Goal: Information Seeking & Learning: Find specific fact

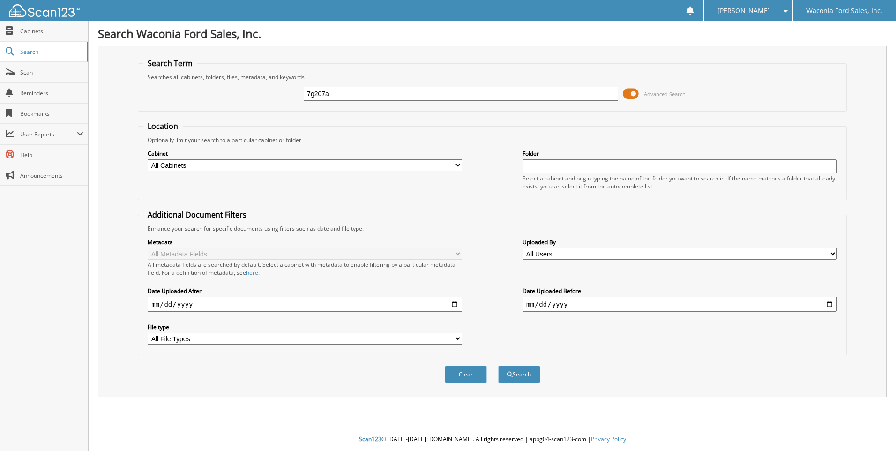
type input "7g207a"
click at [498, 365] on button "Search" at bounding box center [519, 373] width 42 height 17
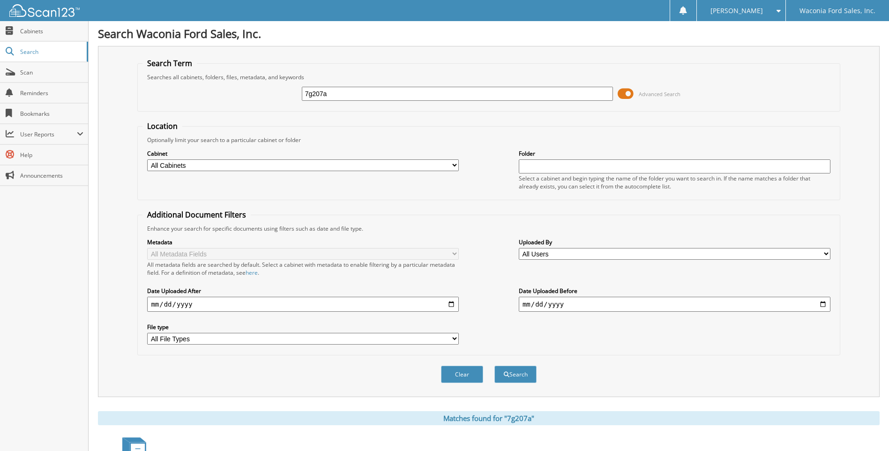
drag, startPoint x: 337, startPoint y: 95, endPoint x: 172, endPoint y: 80, distance: 165.6
click at [172, 80] on fieldset "Search Term Searches all cabinets, folders, files, metadata, and keywords 7g207…" at bounding box center [488, 84] width 702 height 53
type input "7g114b"
click at [494, 365] on button "Search" at bounding box center [515, 373] width 42 height 17
drag, startPoint x: 332, startPoint y: 95, endPoint x: 216, endPoint y: 97, distance: 116.2
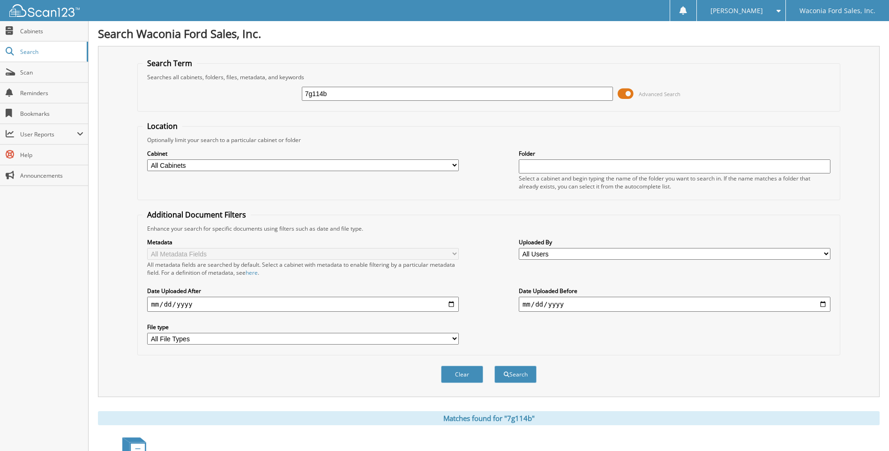
click at [216, 97] on div "7g114b Advanced Search" at bounding box center [488, 93] width 692 height 25
type input "7g166"
click at [494, 365] on button "Search" at bounding box center [515, 373] width 42 height 17
drag, startPoint x: 337, startPoint y: 95, endPoint x: 194, endPoint y: 81, distance: 143.6
click at [194, 81] on div "7g166 Advanced Search" at bounding box center [488, 93] width 692 height 25
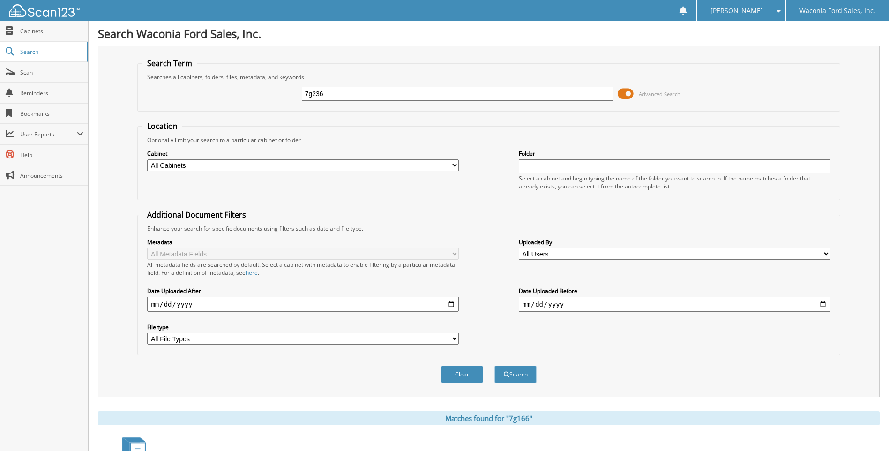
type input "7g236"
click at [494, 365] on button "Search" at bounding box center [515, 373] width 42 height 17
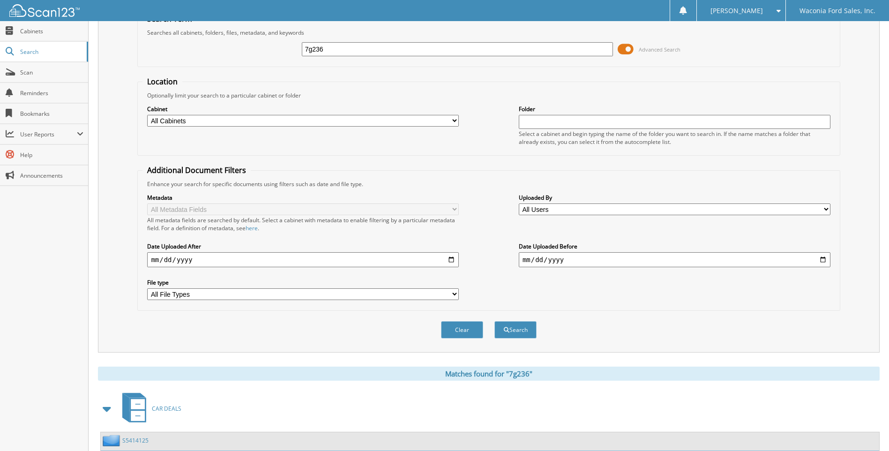
scroll to position [242, 0]
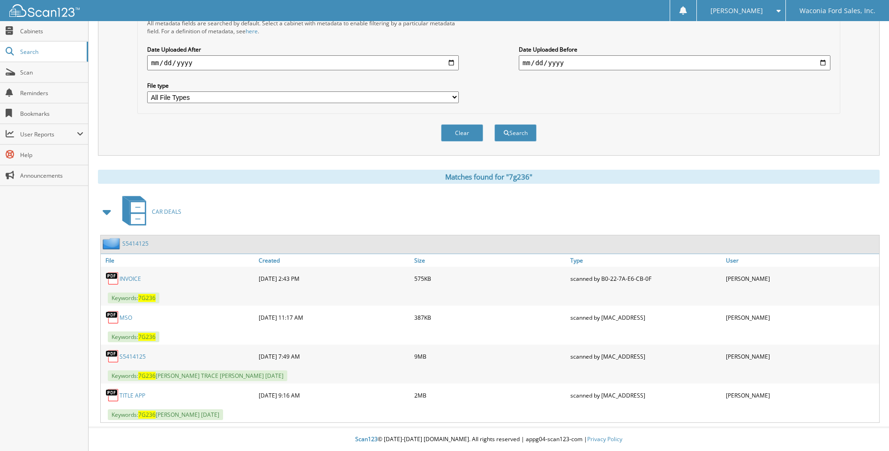
click at [127, 356] on link "S5414125" at bounding box center [132, 356] width 26 height 8
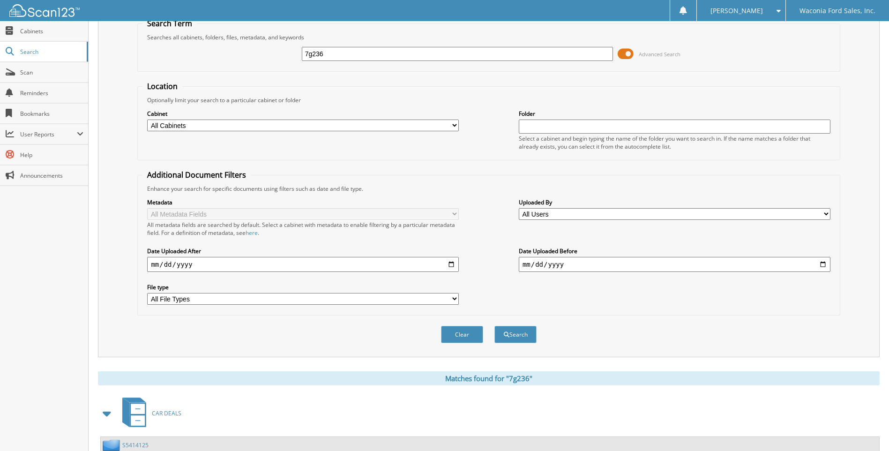
scroll to position [0, 0]
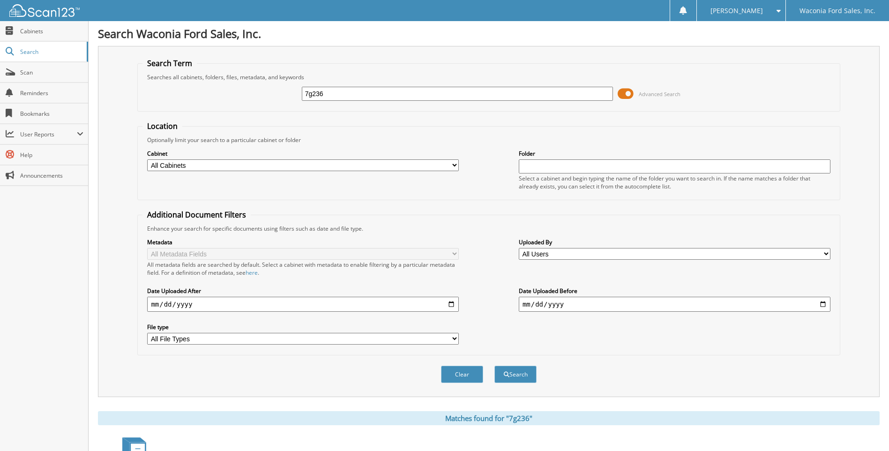
drag, startPoint x: 332, startPoint y: 96, endPoint x: 260, endPoint y: 93, distance: 72.7
click at [260, 93] on div "7g236 Advanced Search" at bounding box center [488, 93] width 692 height 25
type input "7f478"
click at [494, 365] on button "Search" at bounding box center [515, 373] width 42 height 17
drag, startPoint x: 336, startPoint y: 97, endPoint x: 179, endPoint y: 87, distance: 157.3
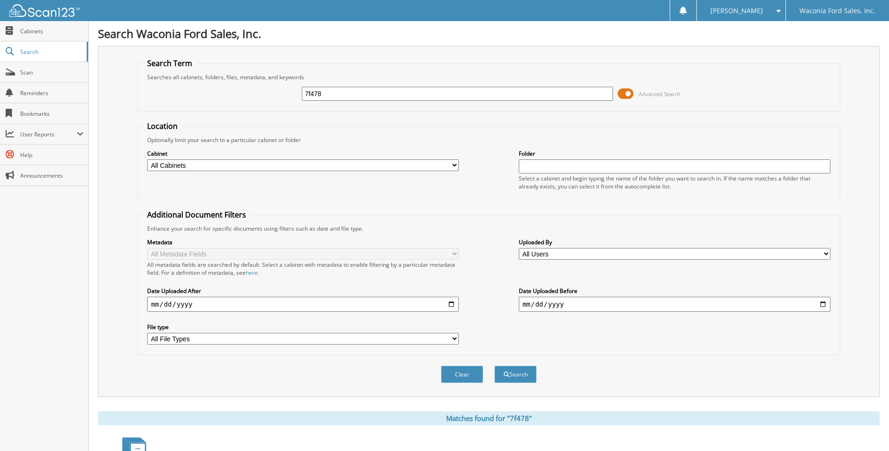
click at [179, 87] on div "7f478 Advanced Search" at bounding box center [488, 93] width 692 height 25
type input "7f423"
click at [494, 365] on button "Search" at bounding box center [515, 373] width 42 height 17
drag, startPoint x: 333, startPoint y: 97, endPoint x: 65, endPoint y: 76, distance: 268.8
click at [65, 76] on body "[PERSON_NAME] Settings Logout Waconia Ford Sales, Inc. Close Cabinets Search Sc…" at bounding box center [444, 433] width 889 height 867
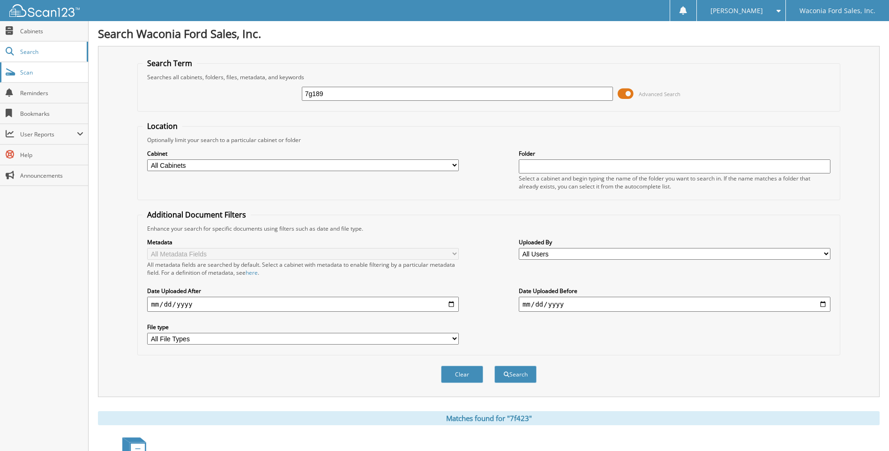
type input "7g189"
click at [494, 365] on button "Search" at bounding box center [515, 373] width 42 height 17
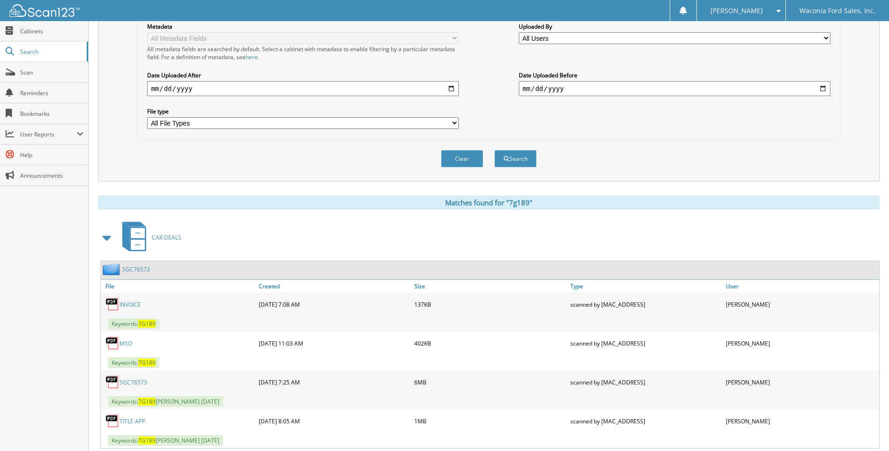
scroll to position [242, 0]
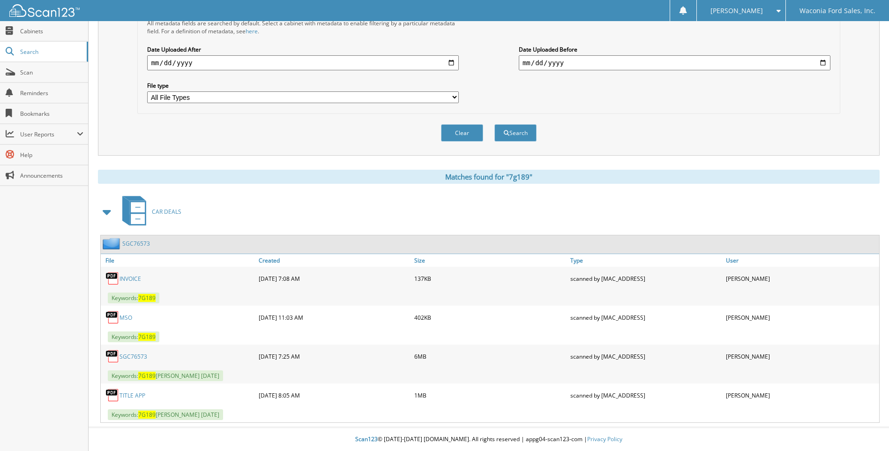
click at [131, 355] on link "SGC76573" at bounding box center [133, 356] width 28 height 8
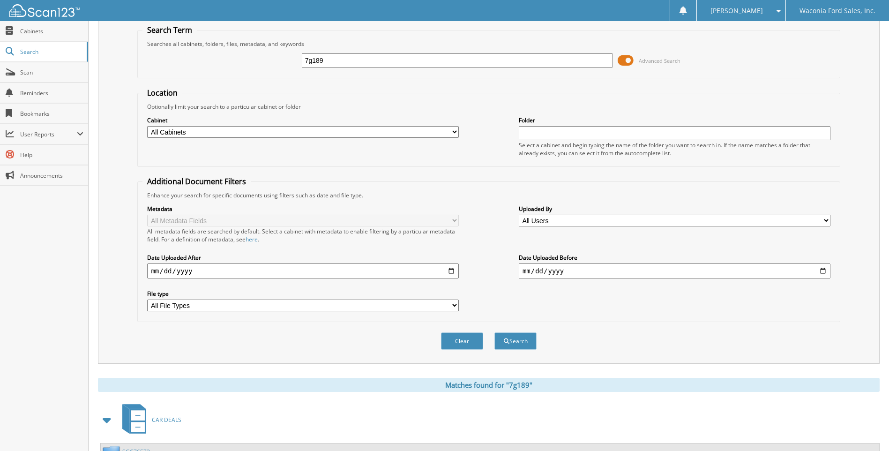
scroll to position [0, 0]
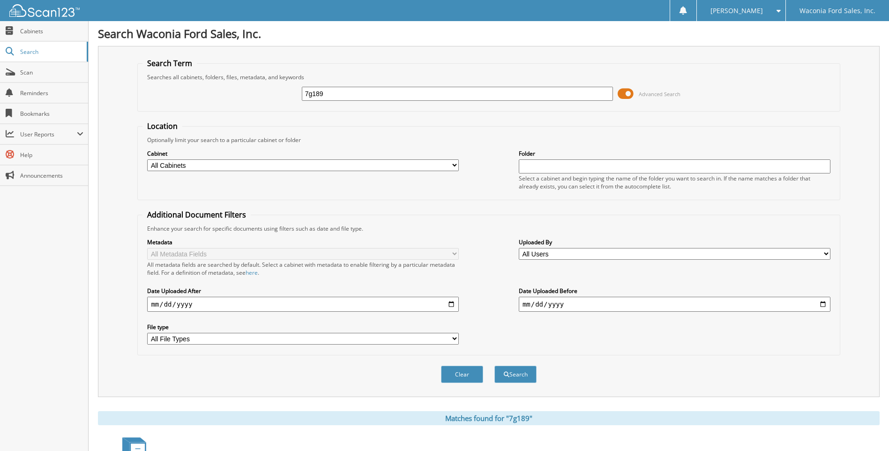
drag, startPoint x: 332, startPoint y: 97, endPoint x: 174, endPoint y: 91, distance: 158.0
click at [174, 91] on div "7g189 Advanced Search" at bounding box center [488, 93] width 692 height 25
type input "7f423"
click at [494, 365] on button "Search" at bounding box center [515, 373] width 42 height 17
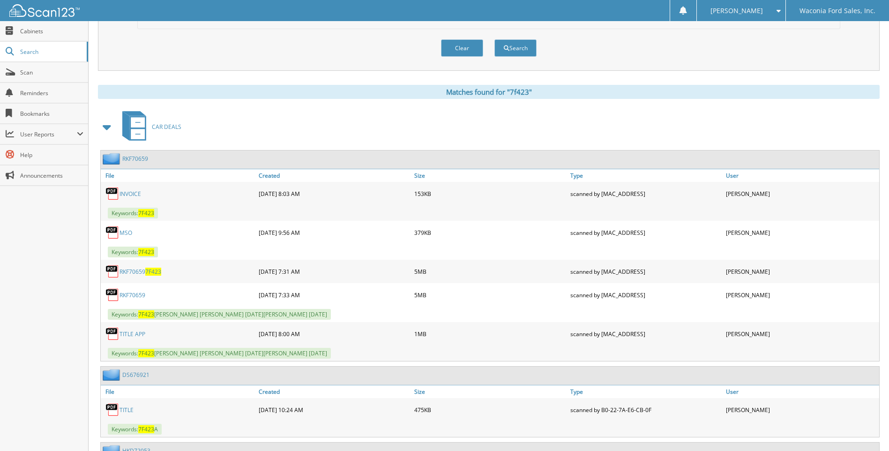
scroll to position [328, 0]
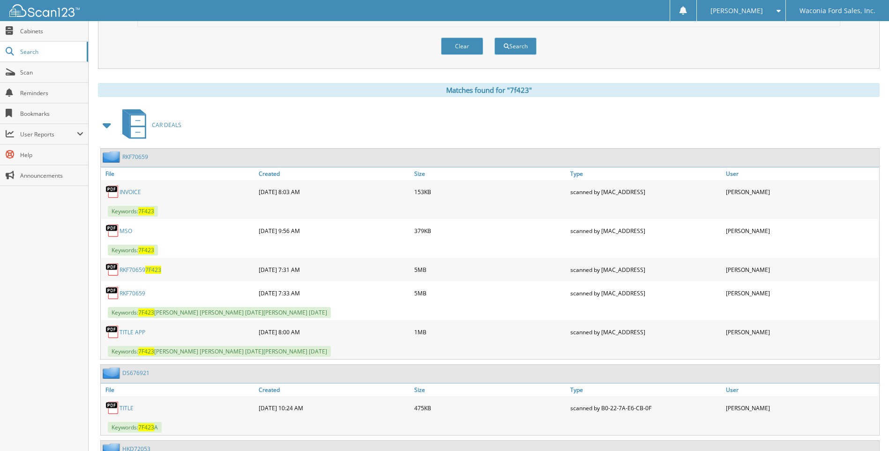
click at [129, 291] on link "RKF70659" at bounding box center [132, 293] width 26 height 8
click at [135, 267] on link "RKF70659 7F423" at bounding box center [140, 270] width 42 height 8
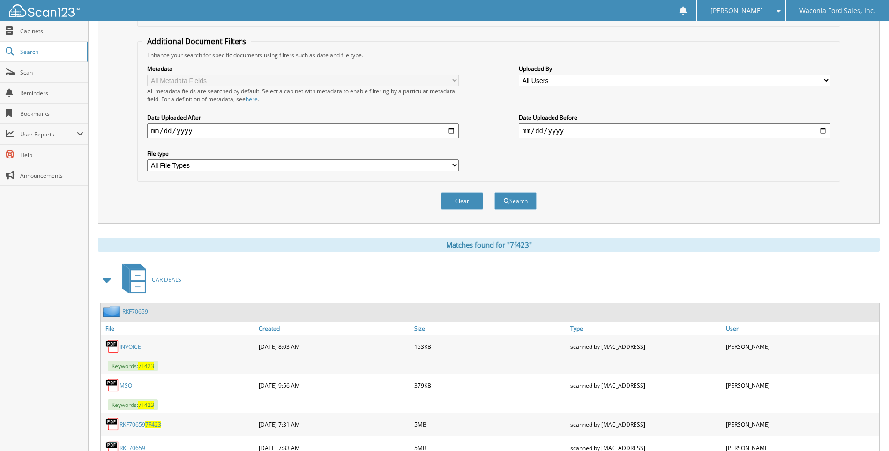
scroll to position [0, 0]
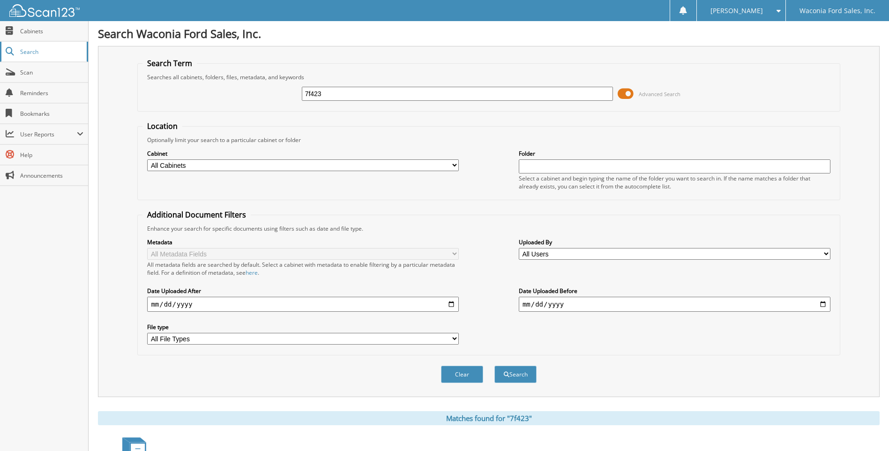
drag, startPoint x: 334, startPoint y: 97, endPoint x: 17, endPoint y: 52, distance: 319.9
click at [17, 52] on body "KRISTIE F. Settings Logout Waconia Ford Sales, Inc. Close Cabinets Search Scan …" at bounding box center [444, 433] width 889 height 867
type input "7f478"
click at [494, 365] on button "Search" at bounding box center [515, 373] width 42 height 17
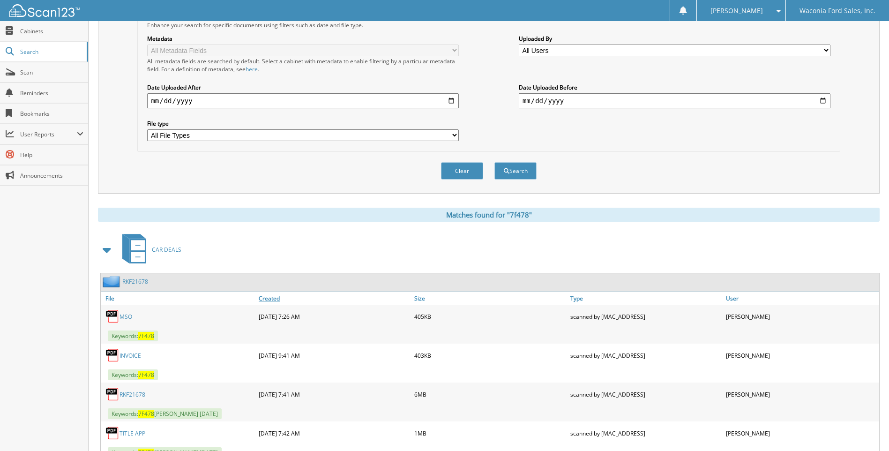
scroll to position [242, 0]
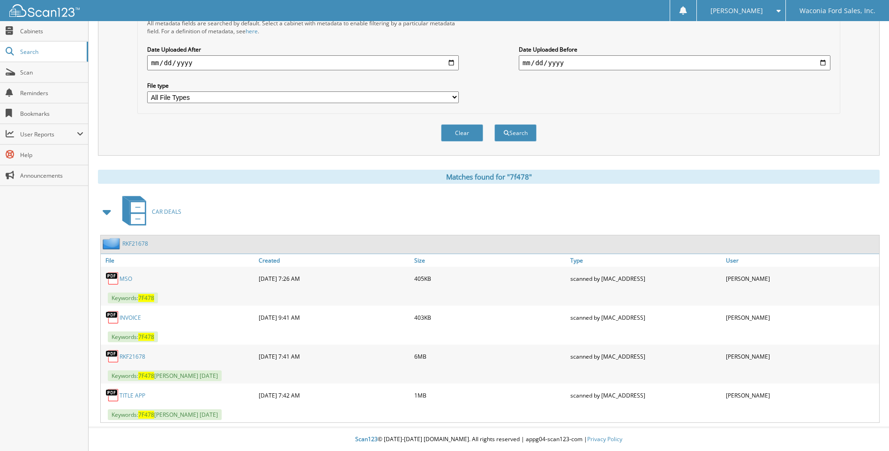
click at [135, 355] on link "RKF21678" at bounding box center [132, 356] width 26 height 8
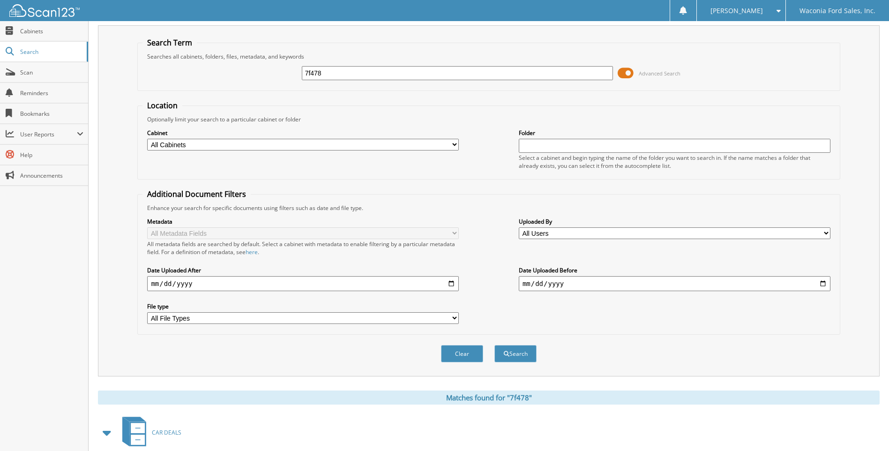
scroll to position [0, 0]
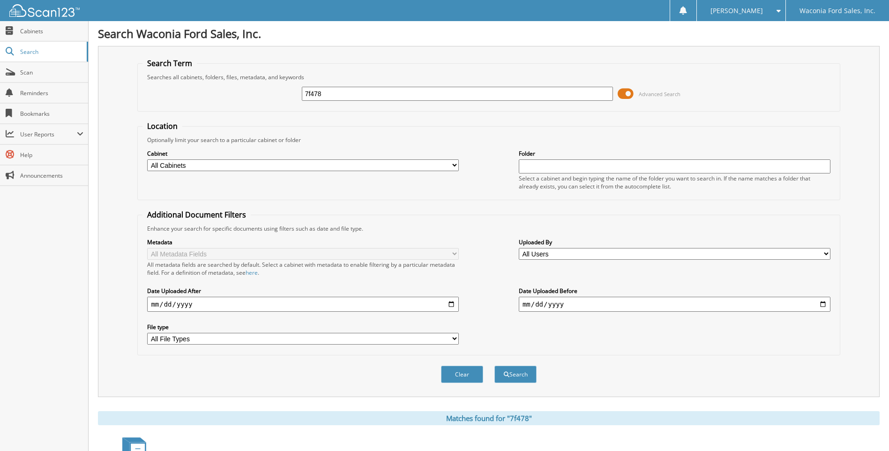
drag, startPoint x: 330, startPoint y: 97, endPoint x: 223, endPoint y: 96, distance: 107.8
click at [223, 96] on div "7f478 Advanced Search" at bounding box center [488, 93] width 692 height 25
type input "7g136"
click at [494, 365] on button "Search" at bounding box center [515, 373] width 42 height 17
drag, startPoint x: 328, startPoint y: 93, endPoint x: 197, endPoint y: 92, distance: 130.3
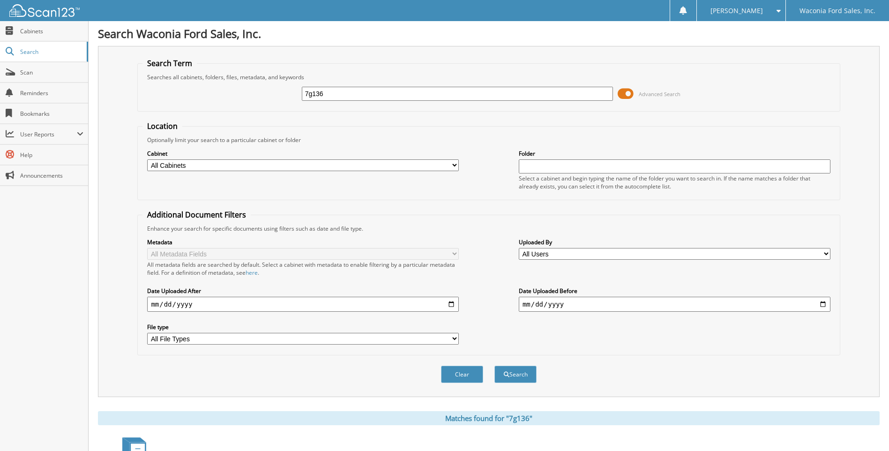
click at [197, 92] on div "7g136 Advanced Search" at bounding box center [488, 93] width 692 height 25
type input "7g236"
click at [494, 365] on button "Search" at bounding box center [515, 373] width 42 height 17
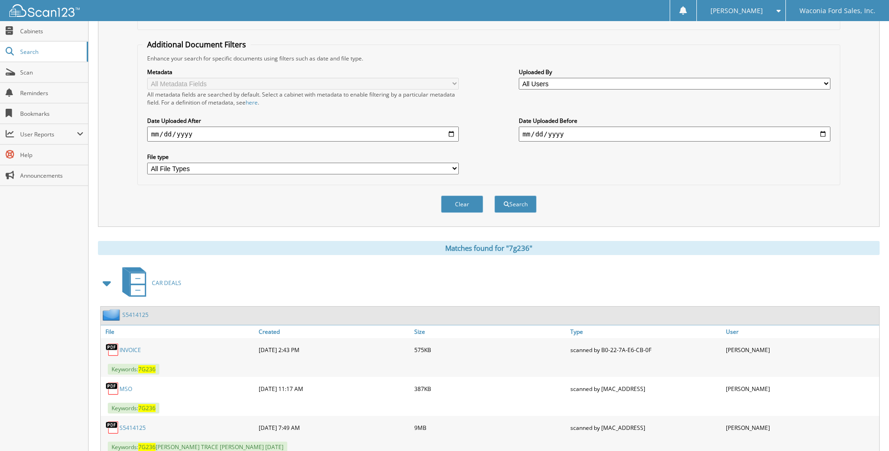
scroll to position [242, 0]
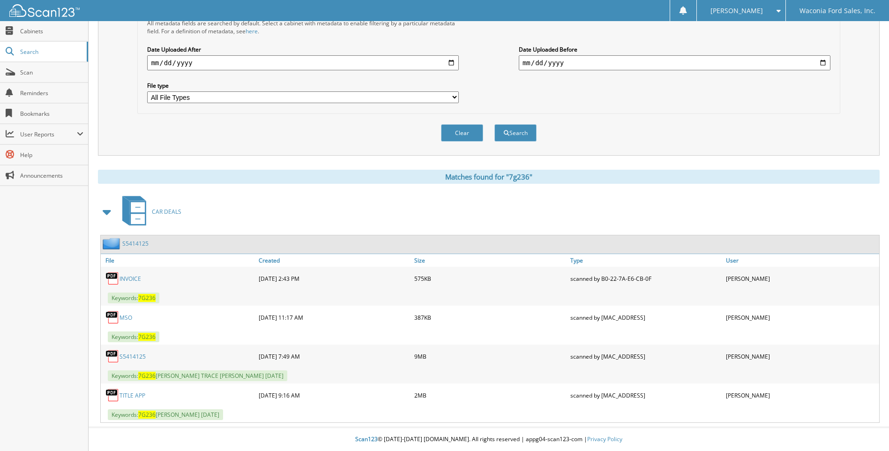
click at [139, 355] on link "S5414125" at bounding box center [132, 356] width 26 height 8
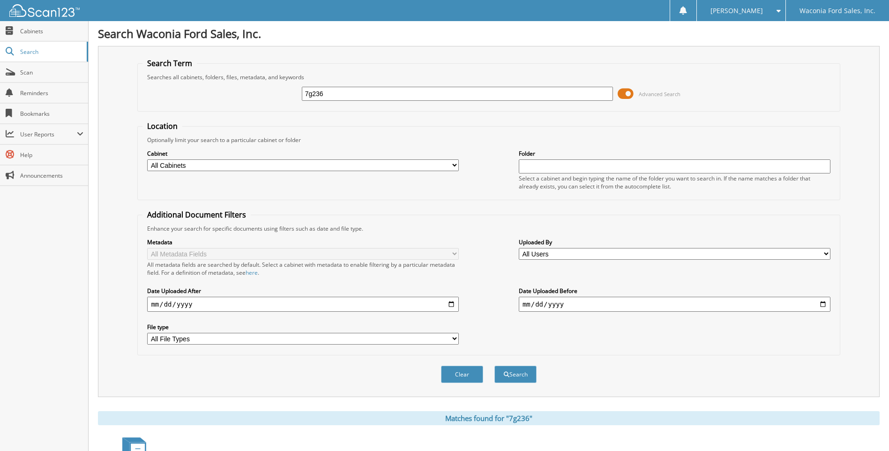
drag, startPoint x: 328, startPoint y: 97, endPoint x: 243, endPoint y: 85, distance: 85.6
click at [243, 85] on div "7g236 Advanced Search" at bounding box center [488, 93] width 692 height 25
type input "7g207a"
click at [494, 365] on button "Search" at bounding box center [515, 373] width 42 height 17
drag, startPoint x: 335, startPoint y: 96, endPoint x: 231, endPoint y: 86, distance: 104.9
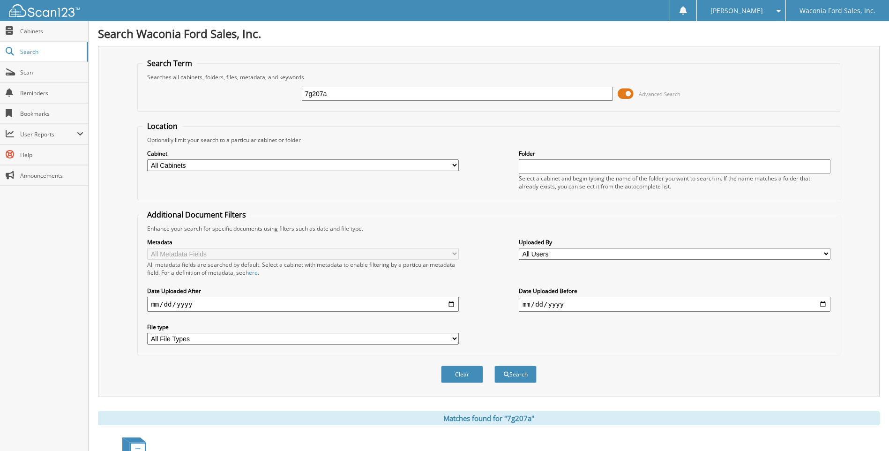
click at [231, 86] on div "7g207a Advanced Search" at bounding box center [488, 93] width 692 height 25
type input "7g114b"
click at [494, 365] on button "Search" at bounding box center [515, 373] width 42 height 17
drag, startPoint x: 329, startPoint y: 93, endPoint x: 254, endPoint y: 98, distance: 74.7
click at [254, 98] on div "7g114b Advanced Search" at bounding box center [488, 93] width 692 height 25
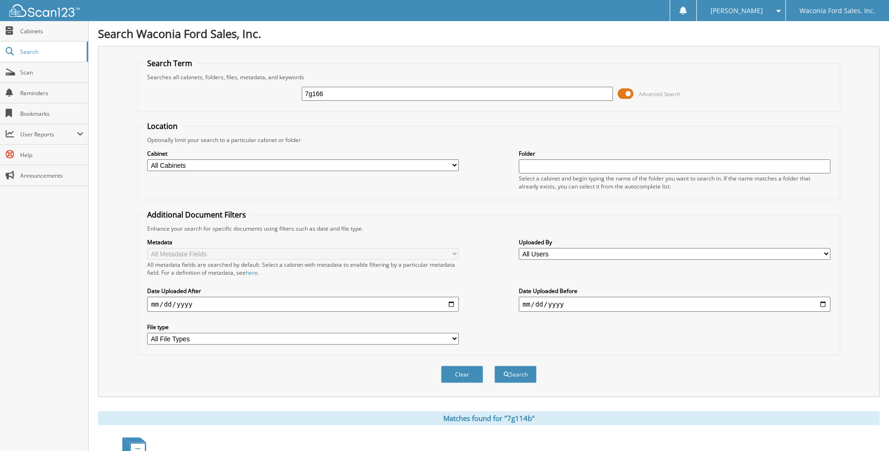
type input "7g166"
click at [494, 365] on button "Search" at bounding box center [515, 373] width 42 height 17
drag, startPoint x: 328, startPoint y: 95, endPoint x: 249, endPoint y: 87, distance: 79.6
click at [249, 87] on div "7g166 Advanced Search" at bounding box center [488, 93] width 692 height 25
type input "7g207a"
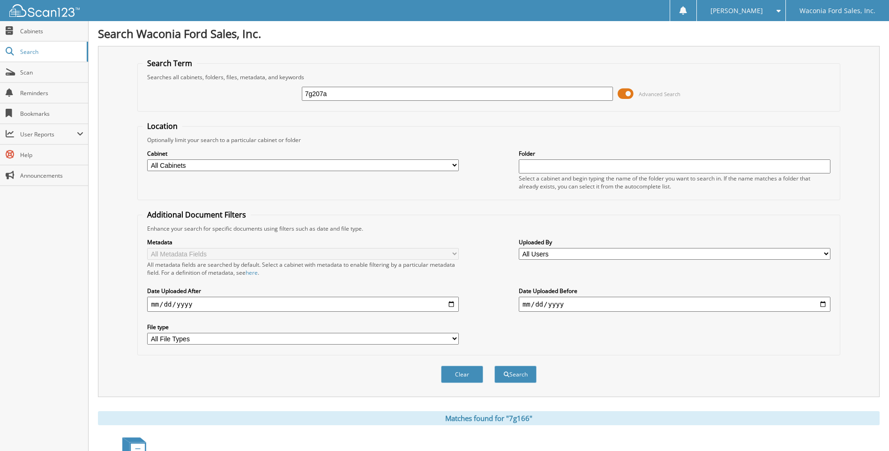
click at [494, 365] on button "Search" at bounding box center [515, 373] width 42 height 17
drag, startPoint x: 338, startPoint y: 96, endPoint x: 194, endPoint y: 91, distance: 144.4
click at [194, 91] on div "7g207a Advanced Search" at bounding box center [488, 93] width 692 height 25
type input "7g114b"
click at [494, 365] on button "Search" at bounding box center [515, 373] width 42 height 17
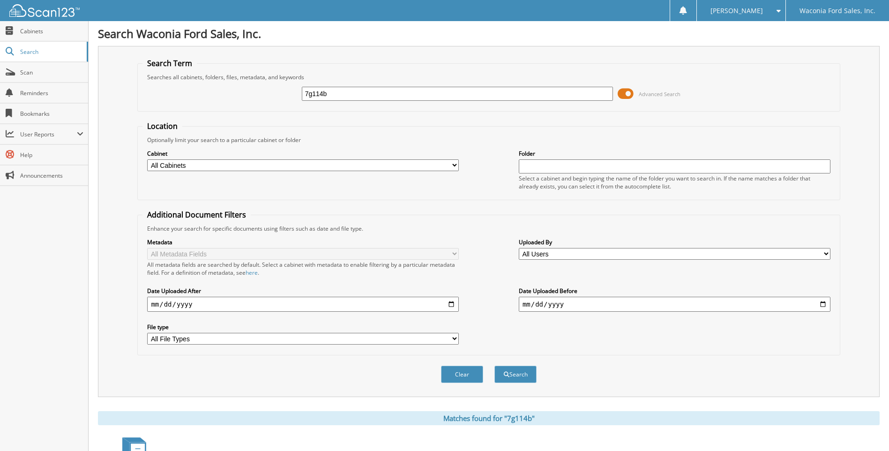
drag, startPoint x: 334, startPoint y: 95, endPoint x: 163, endPoint y: 84, distance: 171.8
click at [163, 84] on div "7g114b Advanced Search" at bounding box center [488, 93] width 692 height 25
type input "7f423"
click at [494, 365] on button "Search" at bounding box center [515, 373] width 42 height 17
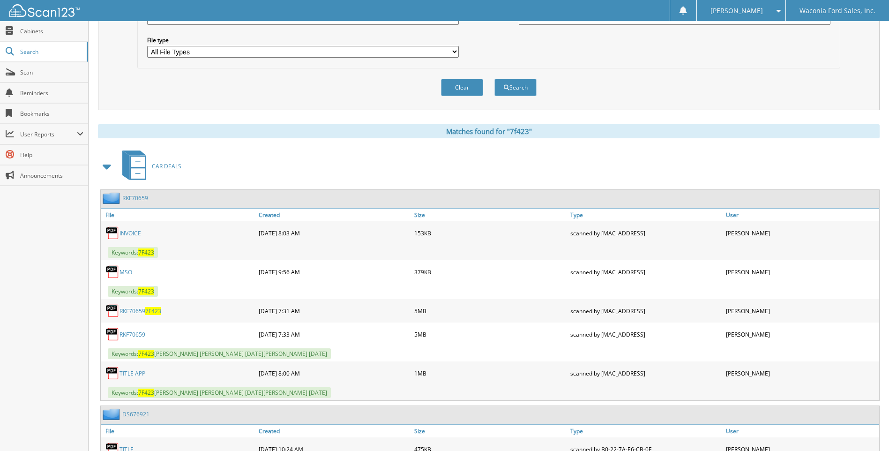
scroll to position [328, 0]
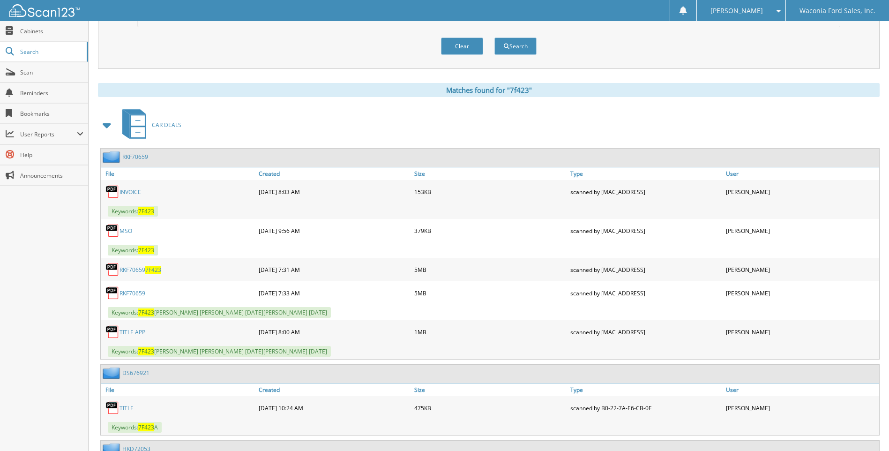
click at [132, 292] on link "RKF70659" at bounding box center [132, 293] width 26 height 8
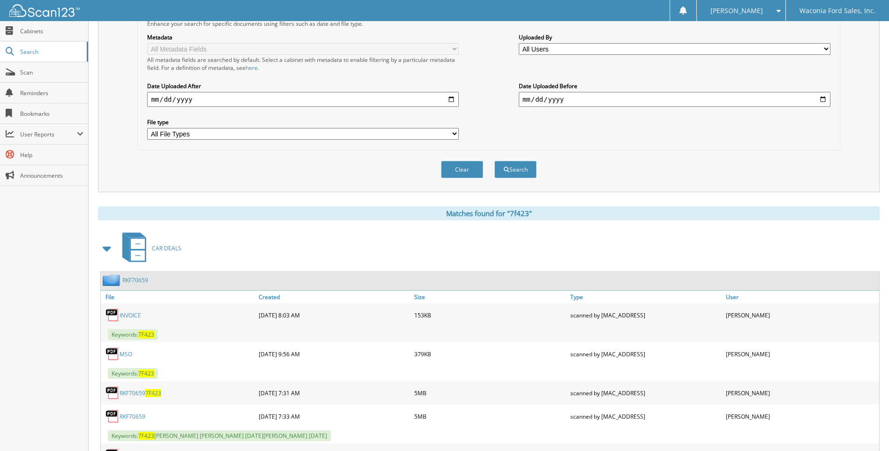
scroll to position [0, 0]
